Goal: Check status: Check status

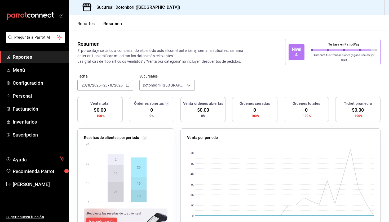
click at [129, 84] on \(Stroke\) "button" at bounding box center [127, 85] width 3 height 3
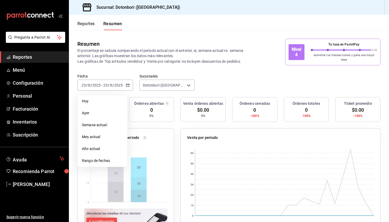
click at [105, 100] on span "Hoy" at bounding box center [102, 102] width 41 height 6
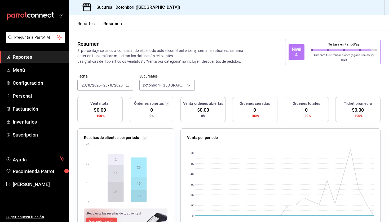
click at [127, 83] on icon "button" at bounding box center [128, 85] width 4 height 4
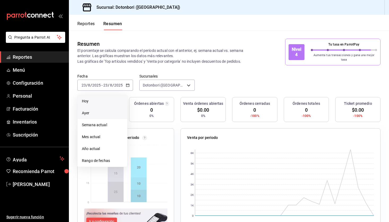
click at [108, 111] on span "Ayer" at bounding box center [102, 114] width 41 height 6
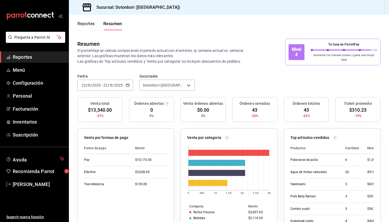
click at [126, 83] on icon "button" at bounding box center [128, 85] width 4 height 4
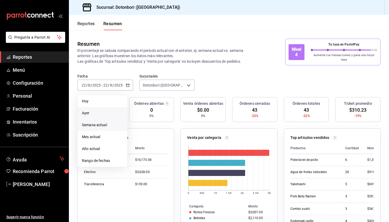
click at [108, 122] on span "Semana actual" at bounding box center [102, 125] width 41 height 6
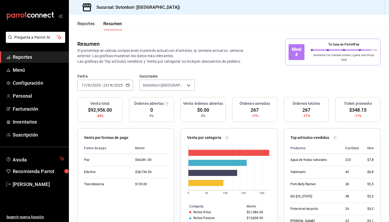
click at [88, 24] on button "Reportes" at bounding box center [85, 25] width 17 height 9
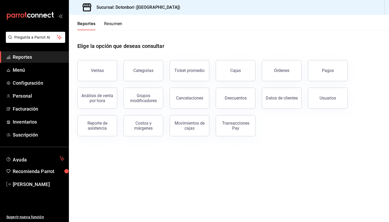
click at [120, 21] on button "Resumen" at bounding box center [113, 25] width 18 height 9
